Goal: Complete application form

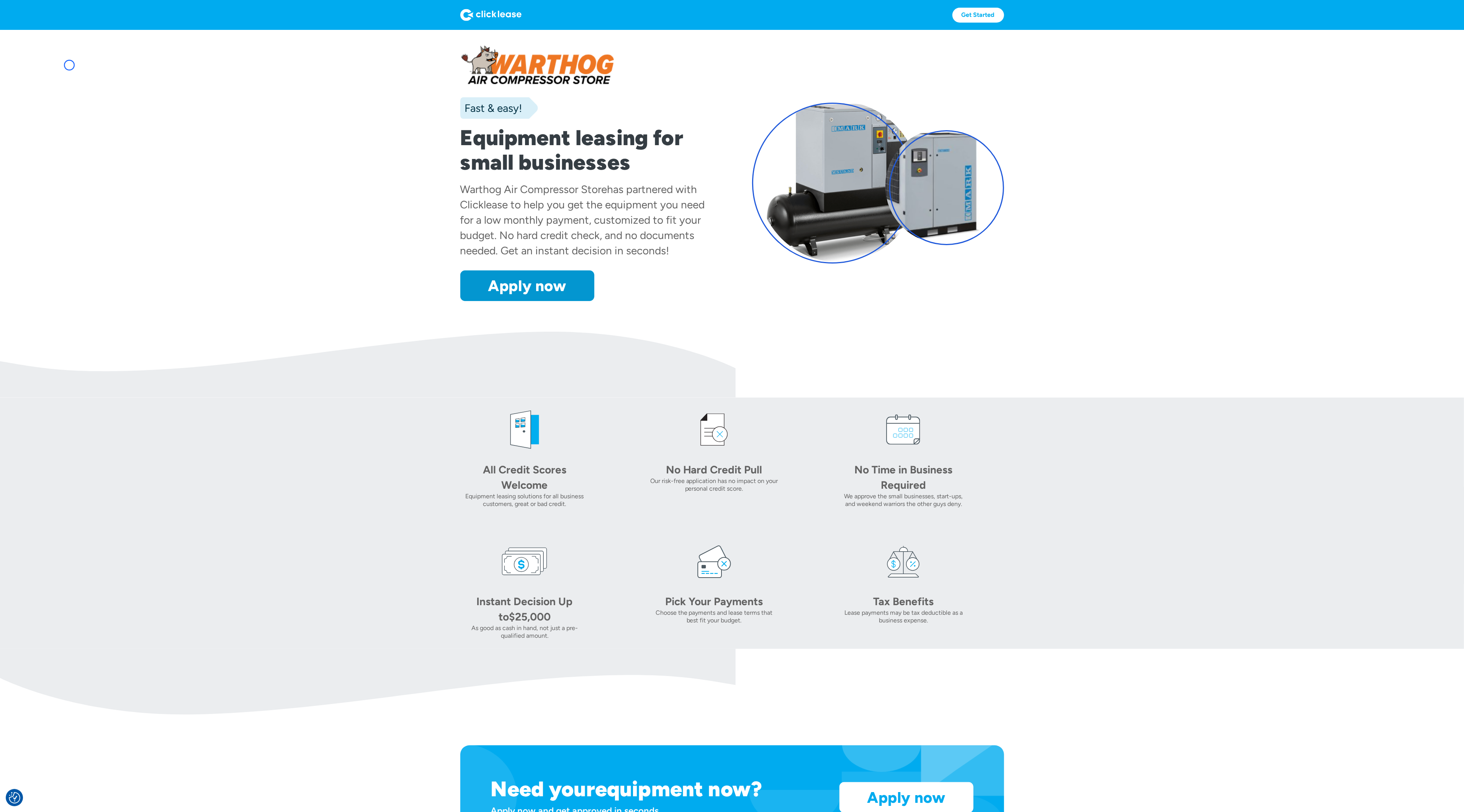
click at [69, 65] on section "Fast & easy! Equipment leasing for small businesses Warthog Air Compressor Stor…" at bounding box center [732, 181] width 1464 height 302
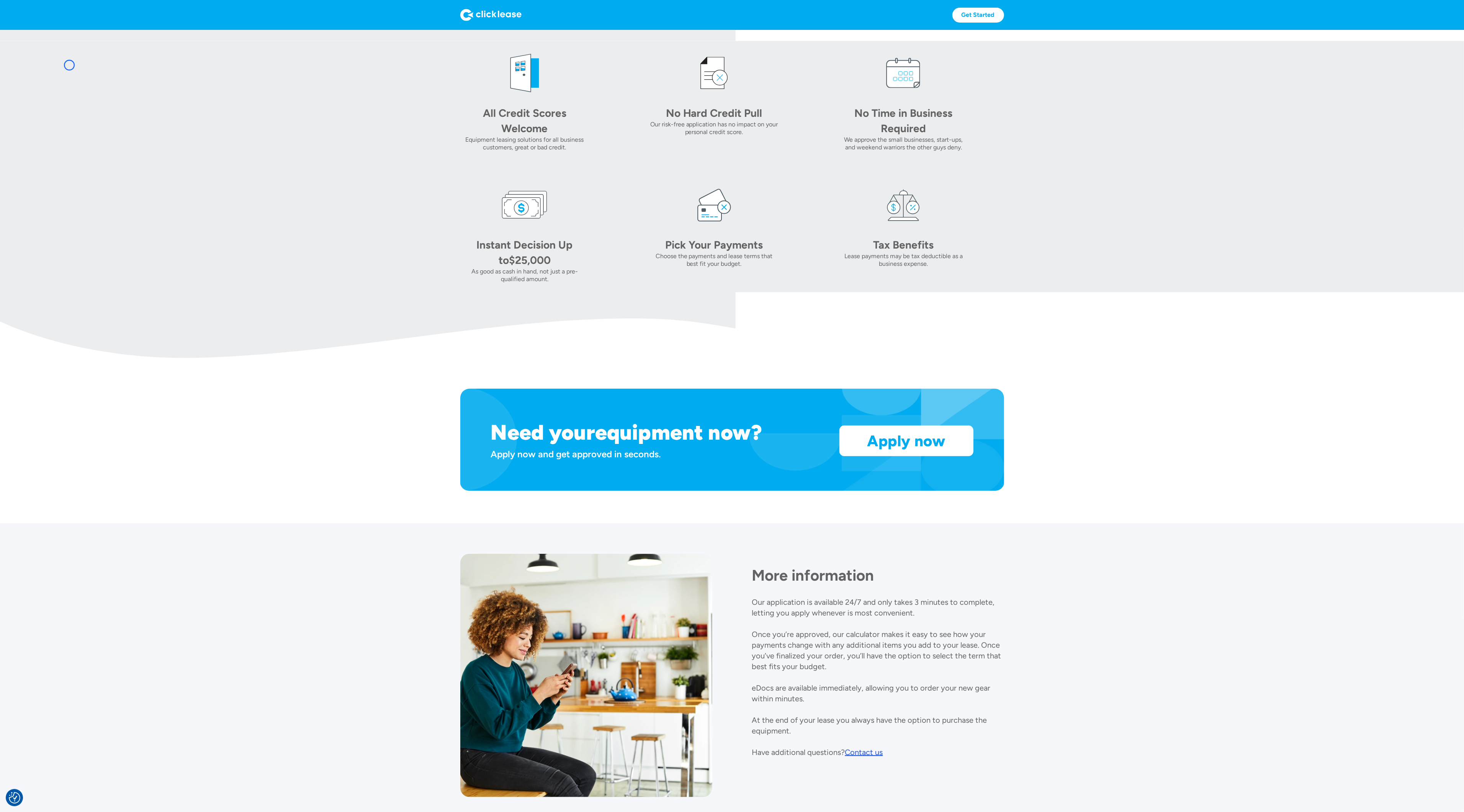
click at [69, 65] on section "All Credit Scores Welcome Equipment leasing solutions for all business customer…" at bounding box center [732, 166] width 1464 height 251
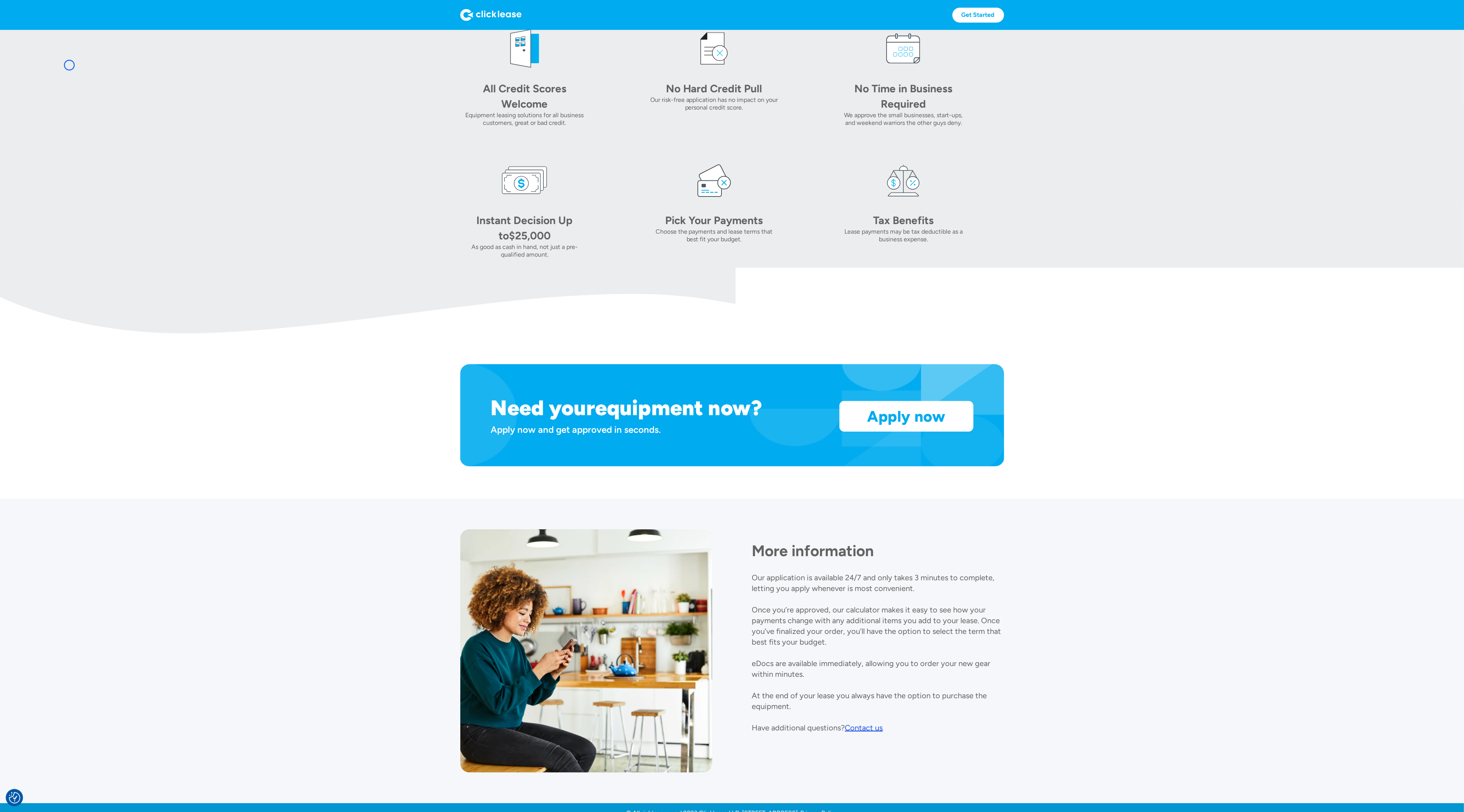
click at [47, 55] on section "All Credit Scores Welcome Equipment leasing solutions for all business customer…" at bounding box center [732, 141] width 1464 height 251
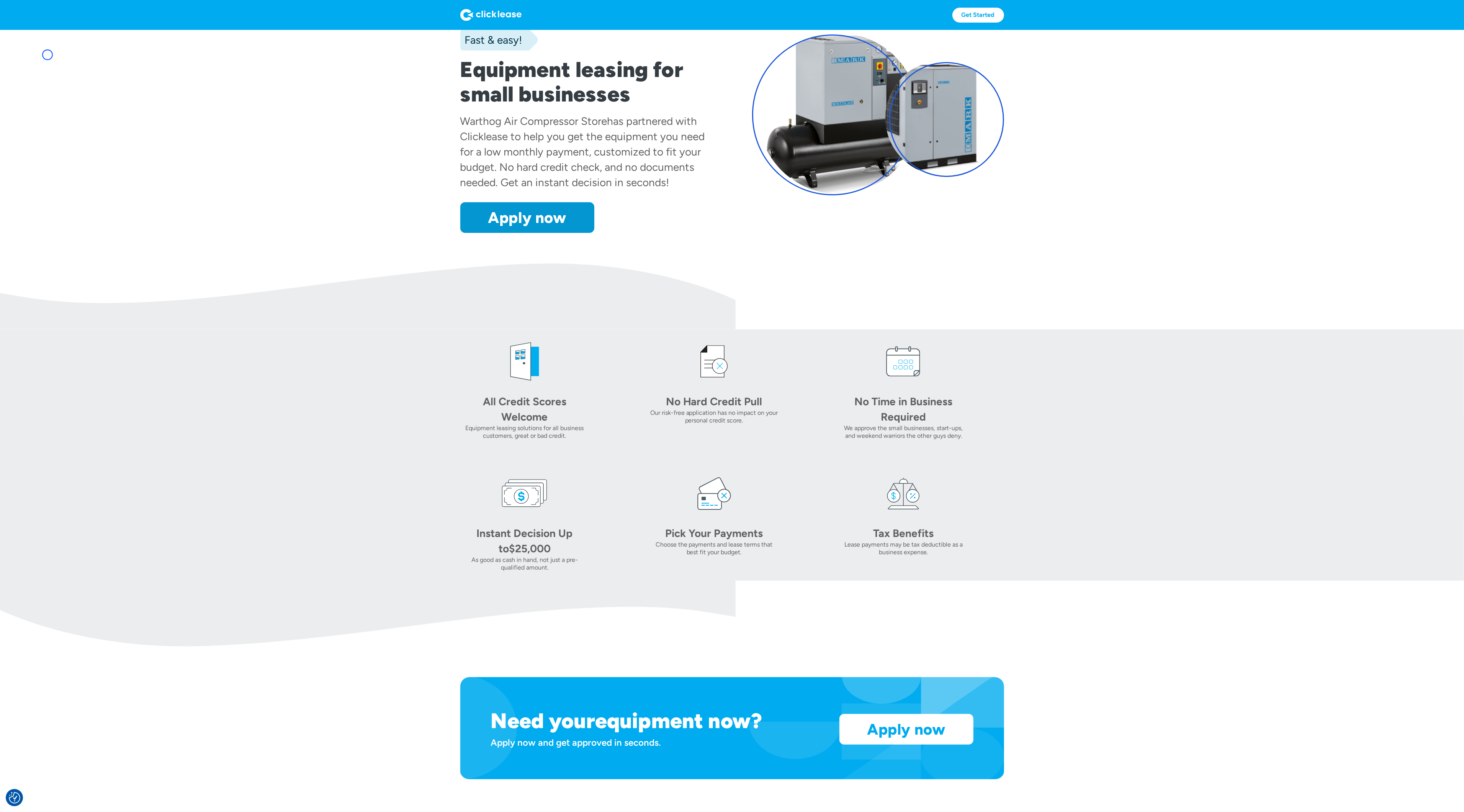
scroll to position [0, 0]
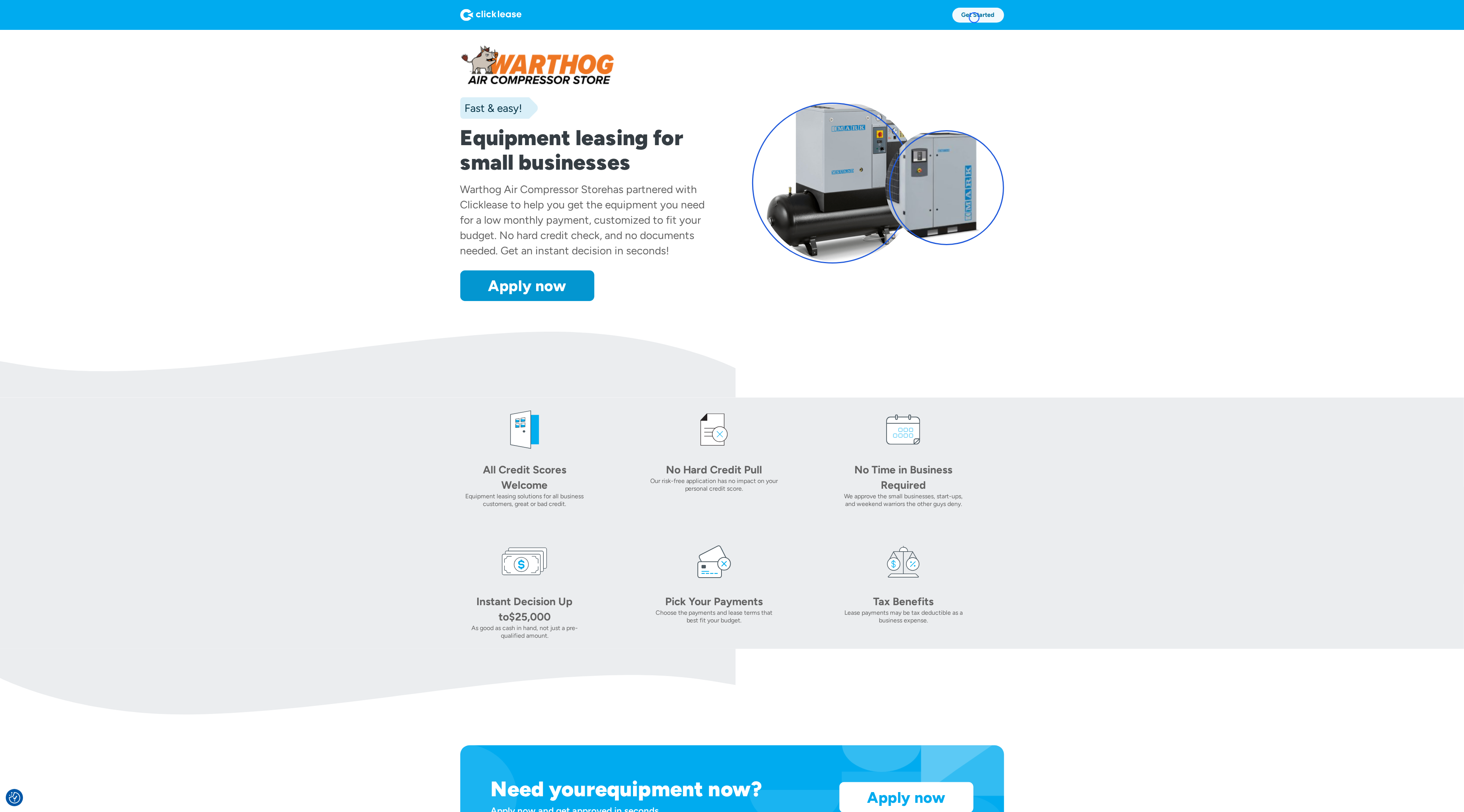
click at [974, 17] on link "Get Started" at bounding box center [978, 15] width 52 height 15
click at [69, 61] on section "Fast & easy! Equipment leasing for small businesses Warthog Air Compressor Stor…" at bounding box center [732, 181] width 1464 height 302
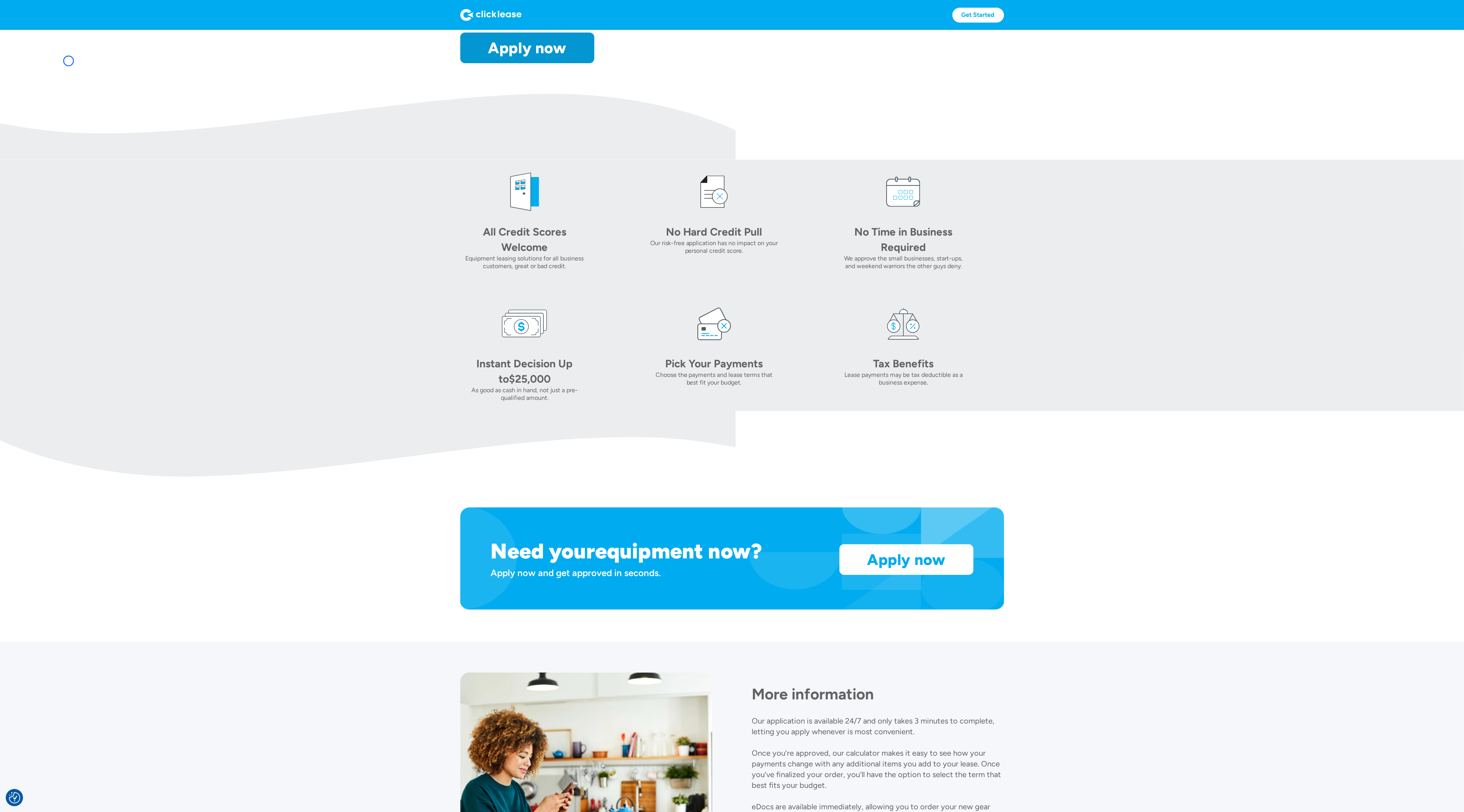
scroll to position [275, 0]
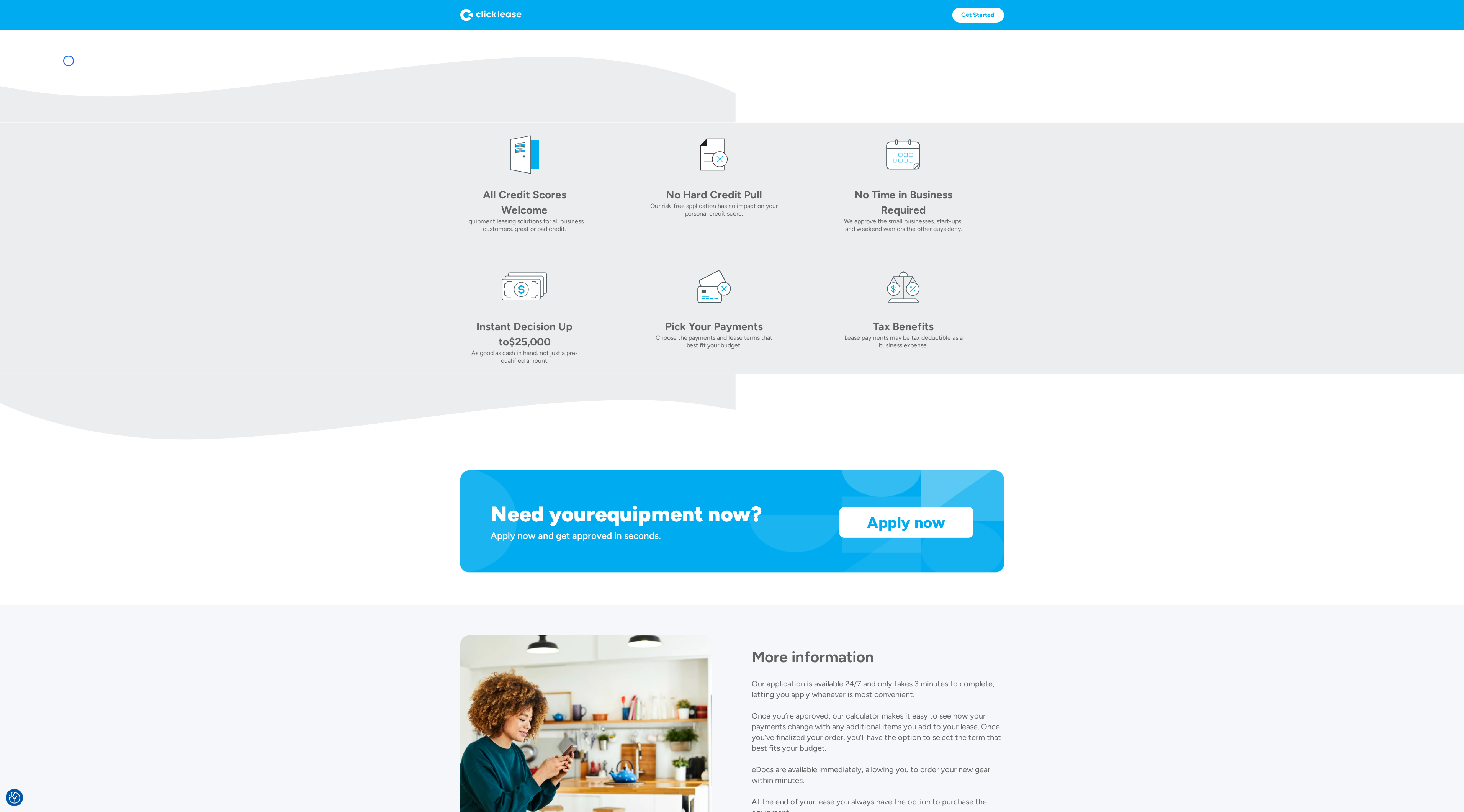
click at [69, 61] on img at bounding box center [368, 90] width 735 height 66
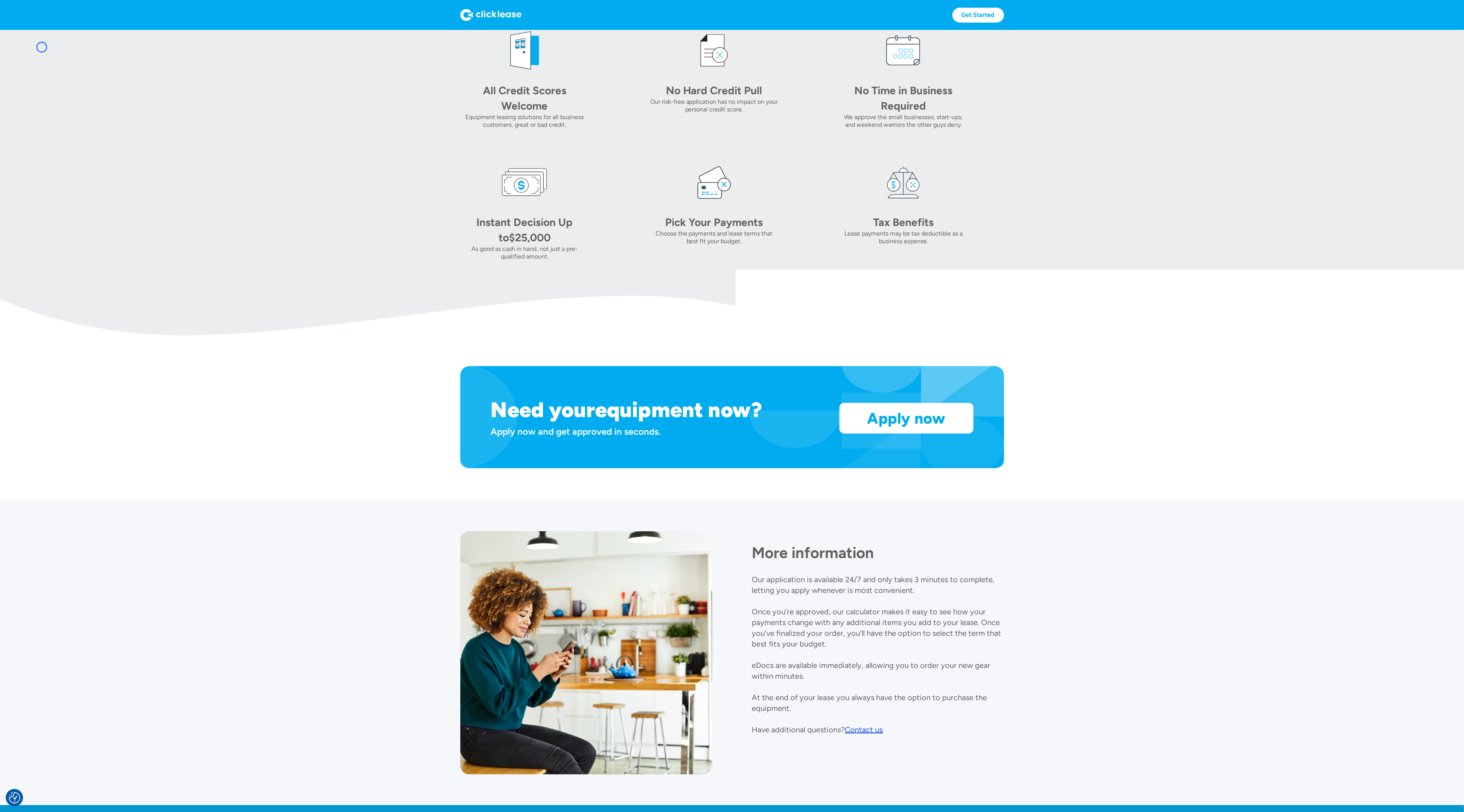
scroll to position [391, 0]
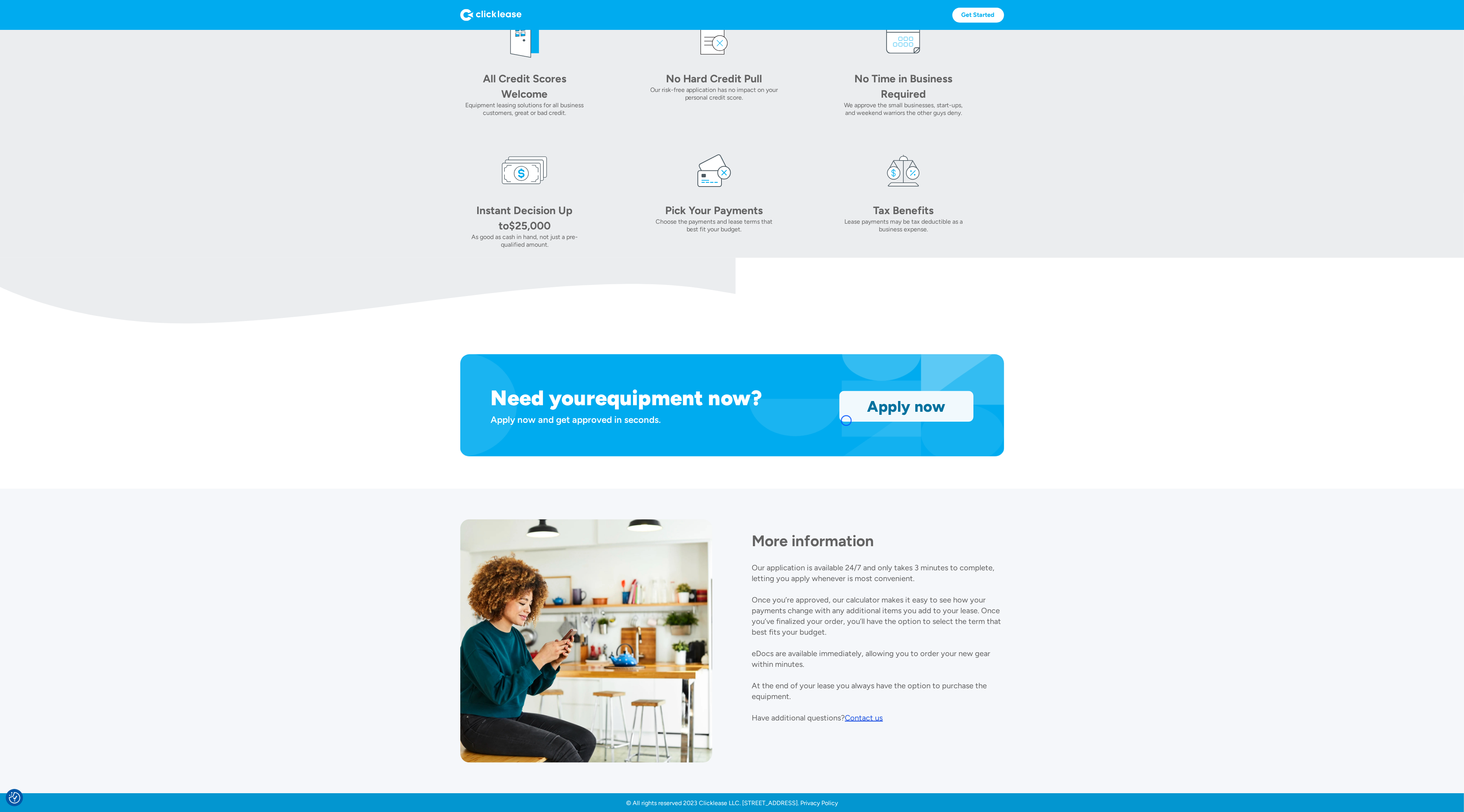
click at [846, 421] on link "Apply now" at bounding box center [907, 406] width 133 height 30
